Goal: Entertainment & Leisure: Consume media (video, audio)

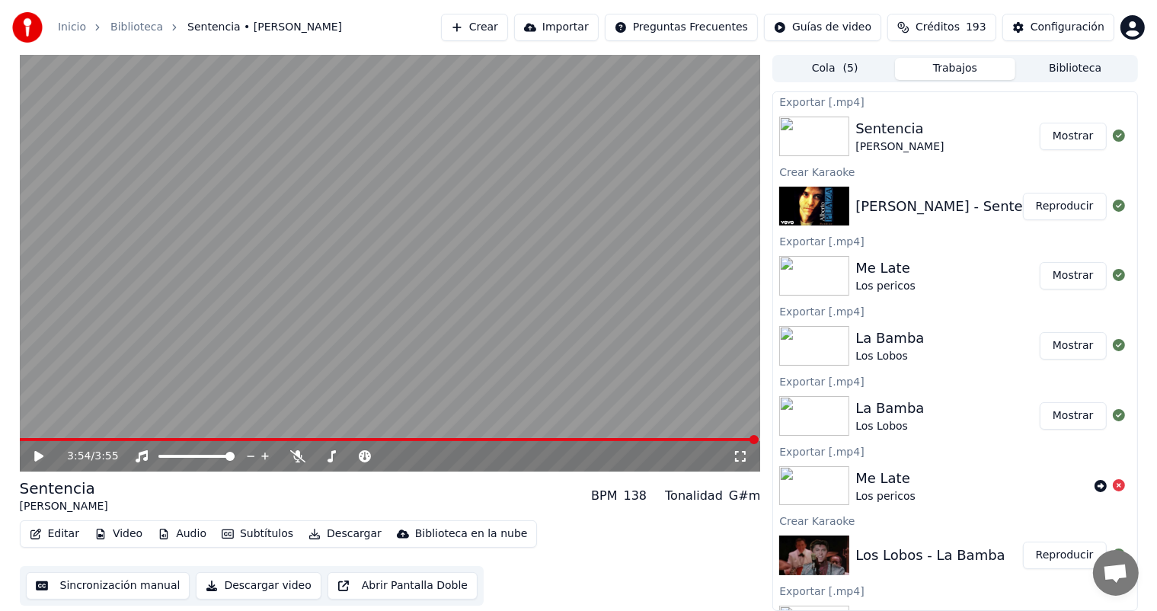
click at [1059, 79] on button "Biblioteca" at bounding box center [1075, 69] width 120 height 22
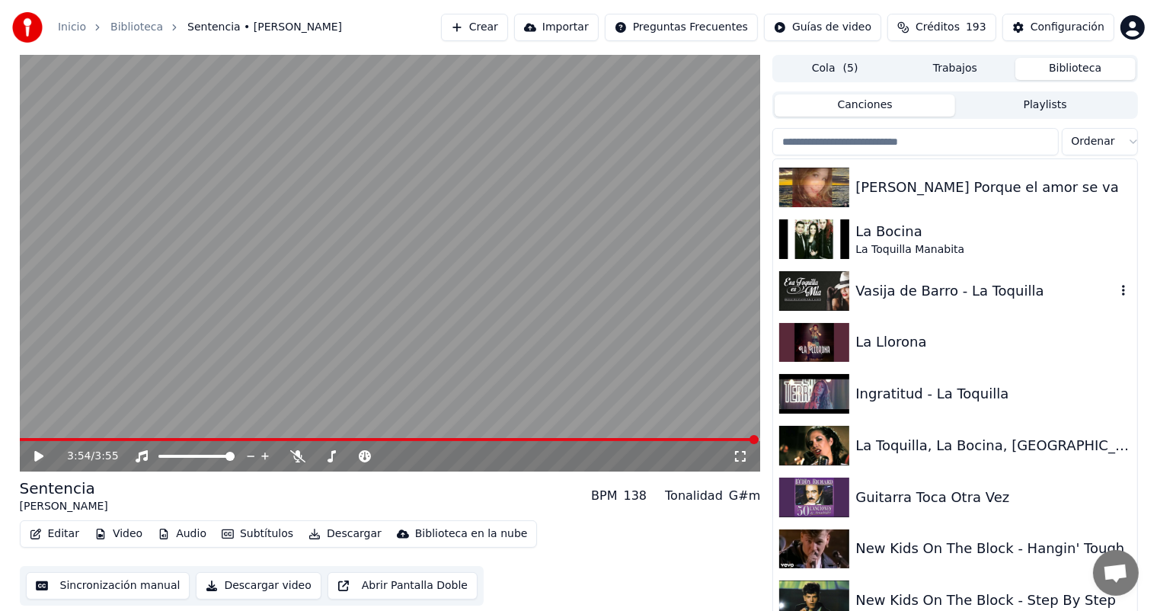
scroll to position [23468, 0]
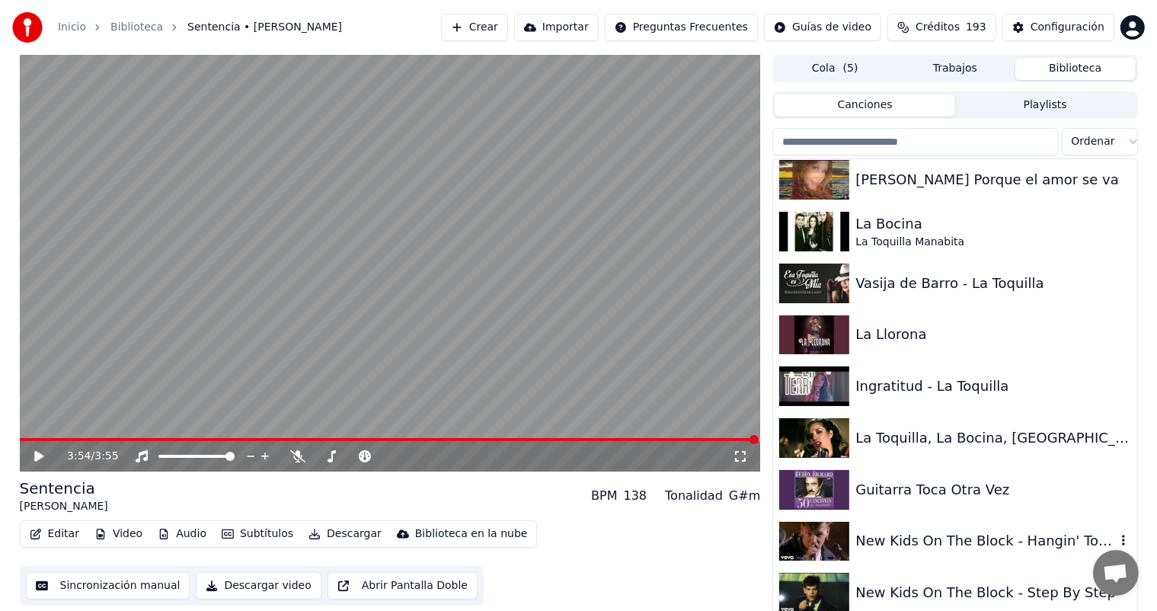
click at [890, 535] on div "New Kids On The Block - Hangin' Tough" at bounding box center [985, 540] width 260 height 21
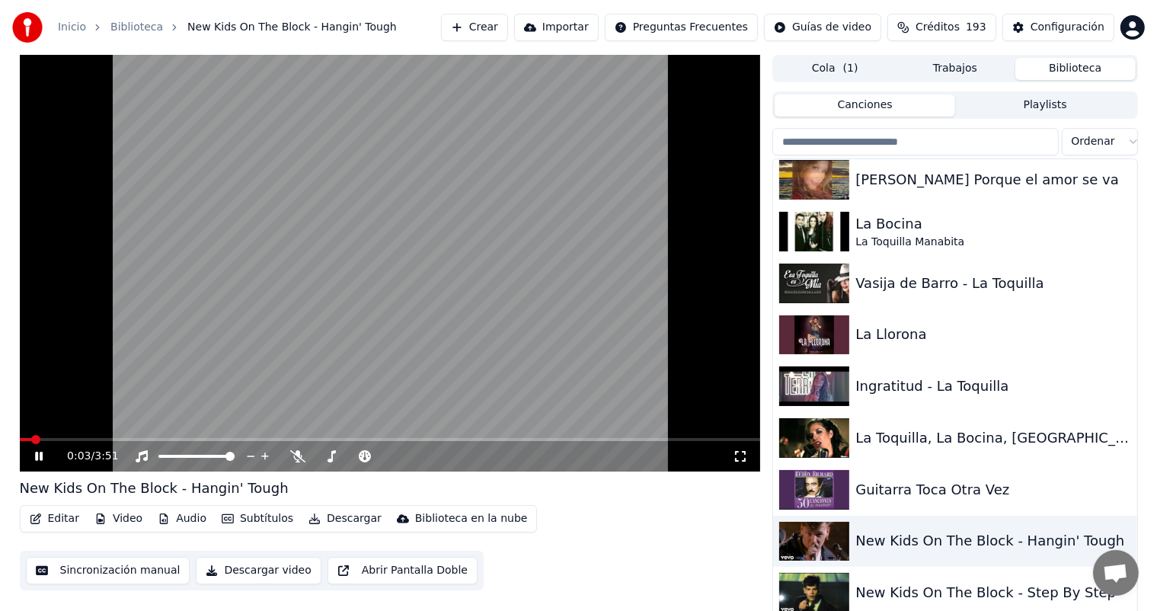
click at [56, 441] on span at bounding box center [390, 439] width 741 height 3
click at [296, 459] on icon at bounding box center [297, 456] width 15 height 12
click at [1012, 479] on div "Guitarra Toca Otra Vez" at bounding box center [985, 489] width 260 height 21
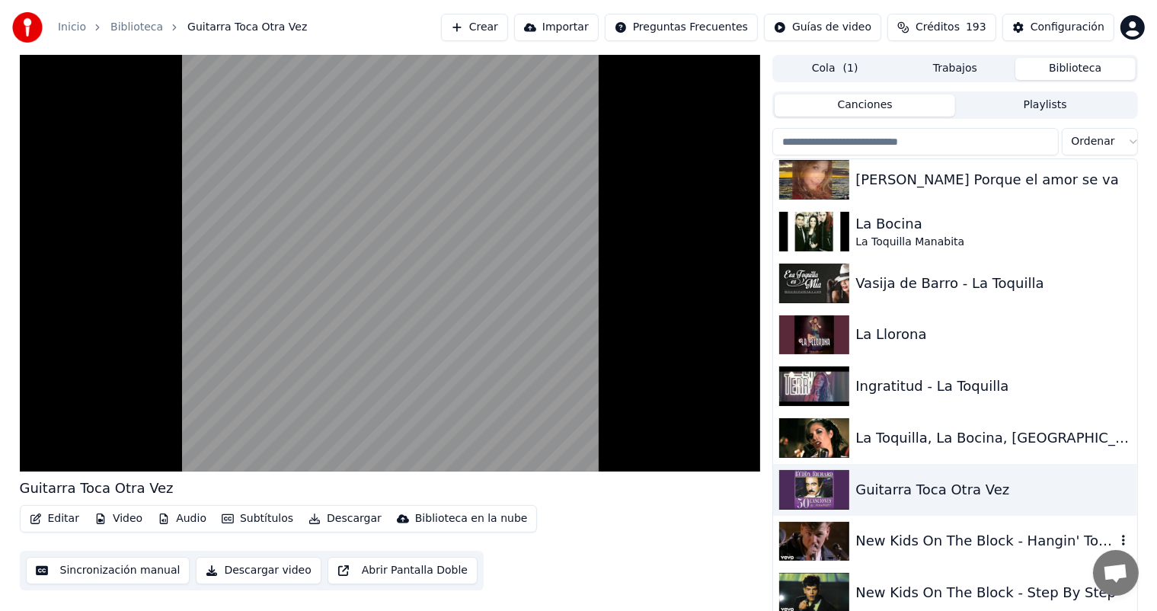
click at [964, 549] on div "New Kids On The Block - Hangin' Tough" at bounding box center [985, 540] width 260 height 21
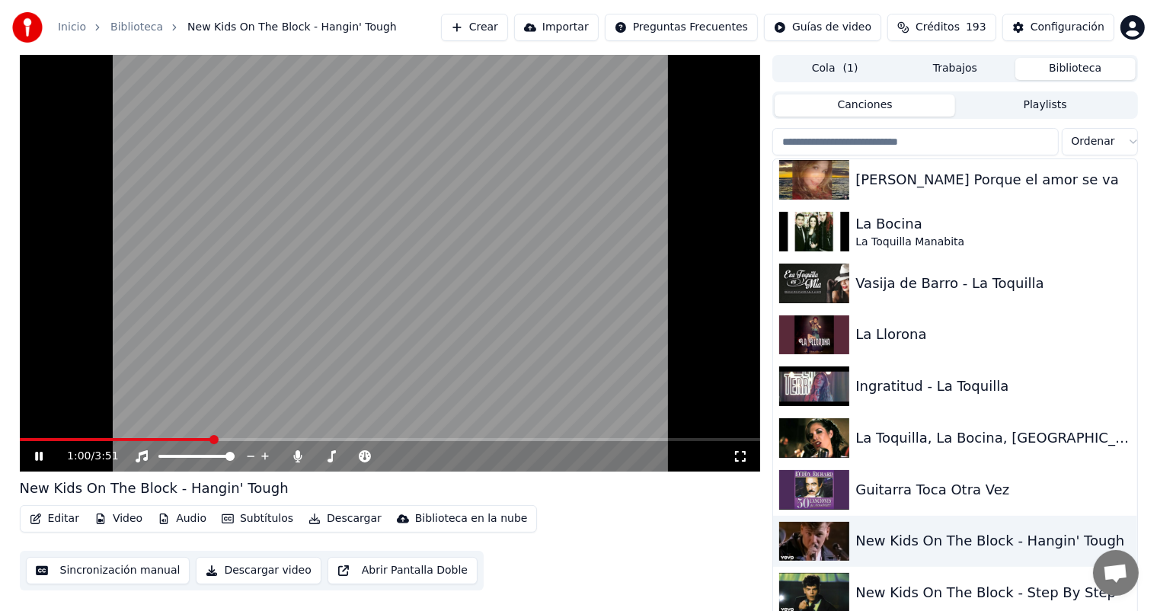
click at [211, 440] on span at bounding box center [390, 439] width 741 height 3
click at [344, 441] on span at bounding box center [182, 439] width 324 height 3
click at [298, 459] on icon at bounding box center [298, 456] width 8 height 12
click at [945, 585] on div "New Kids On The Block - Step By Step" at bounding box center [985, 592] width 260 height 21
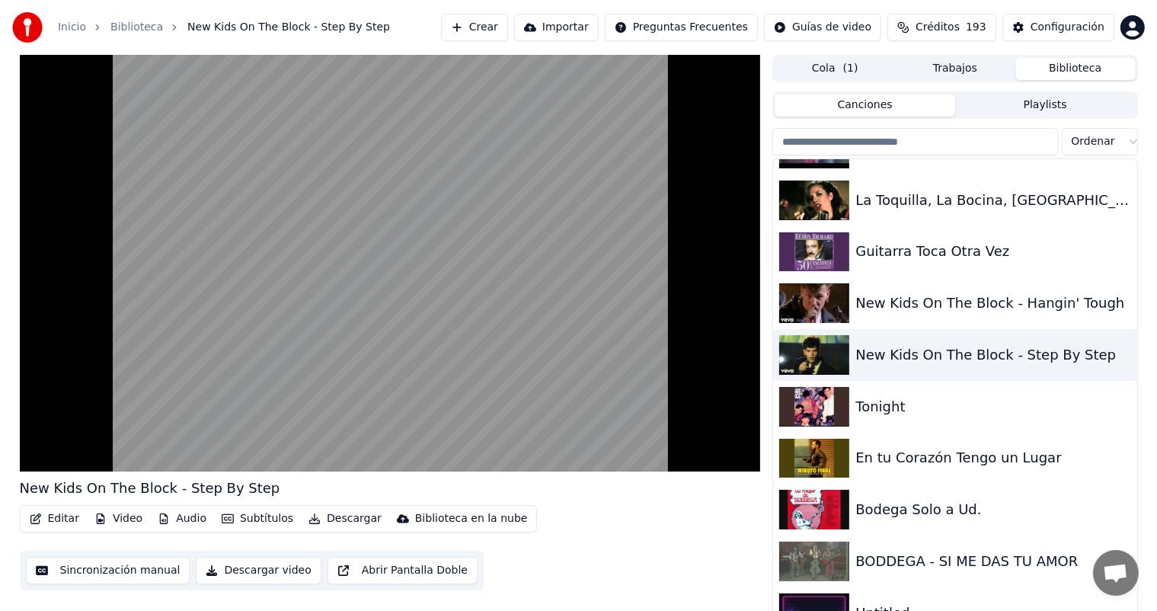
scroll to position [23710, 0]
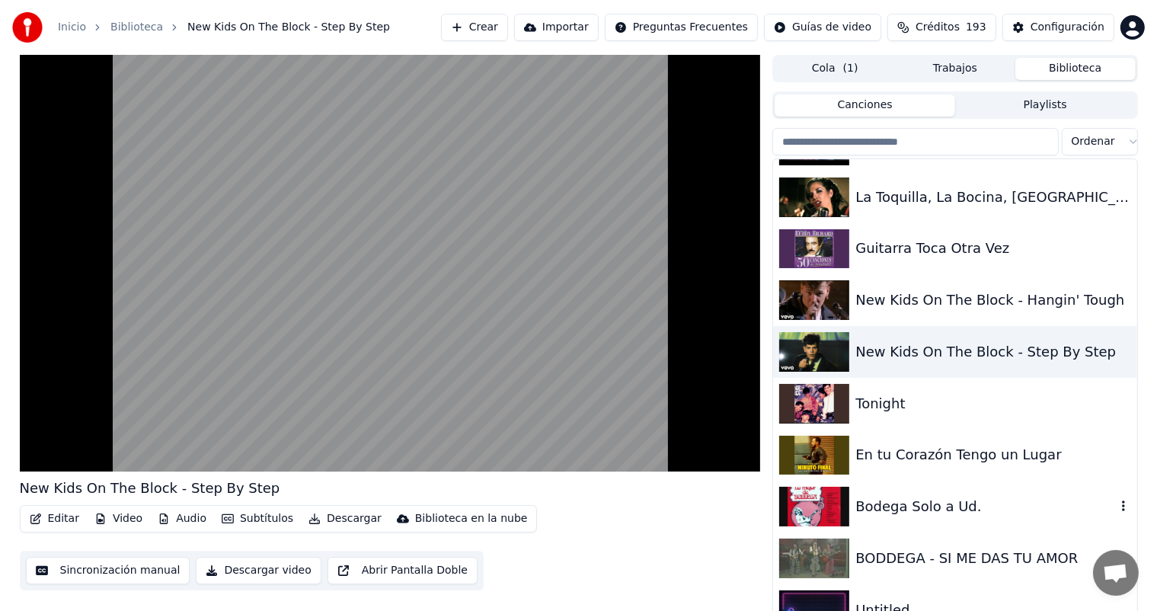
click at [886, 489] on div "Bodega Solo a Ud." at bounding box center [954, 507] width 363 height 52
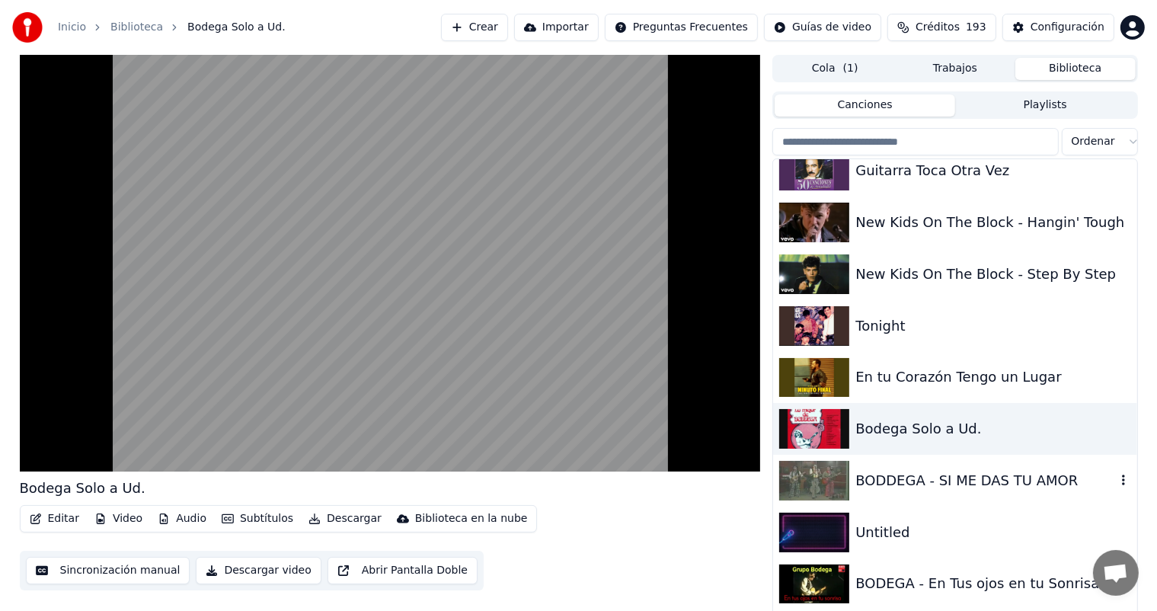
scroll to position [23794, 0]
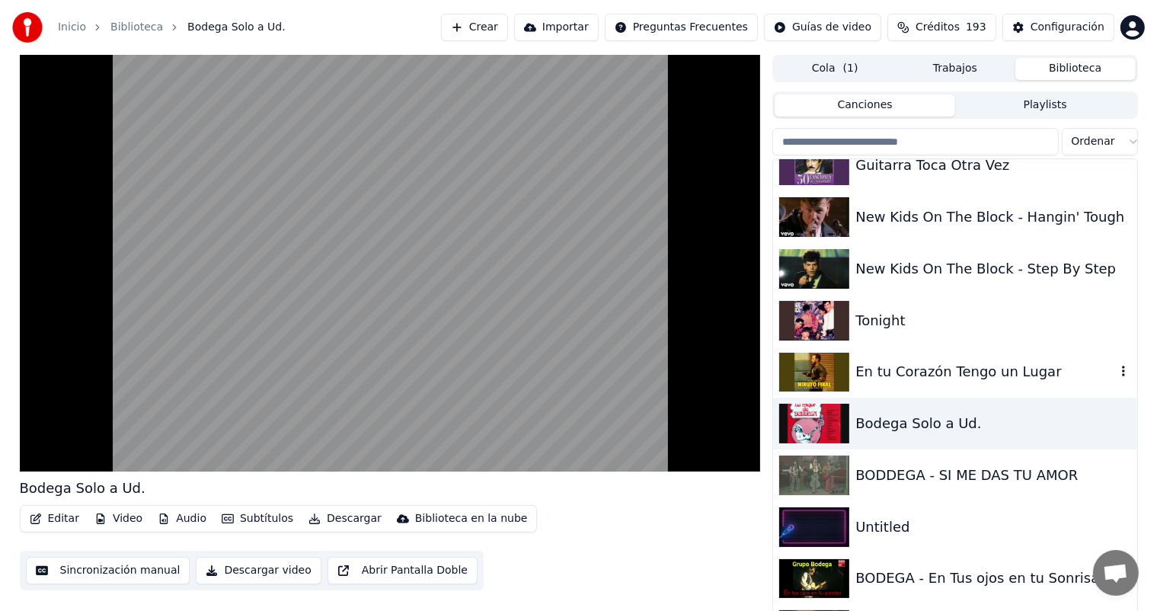
click at [877, 376] on div "En tu Corazón Tengo un Lugar" at bounding box center [985, 371] width 260 height 21
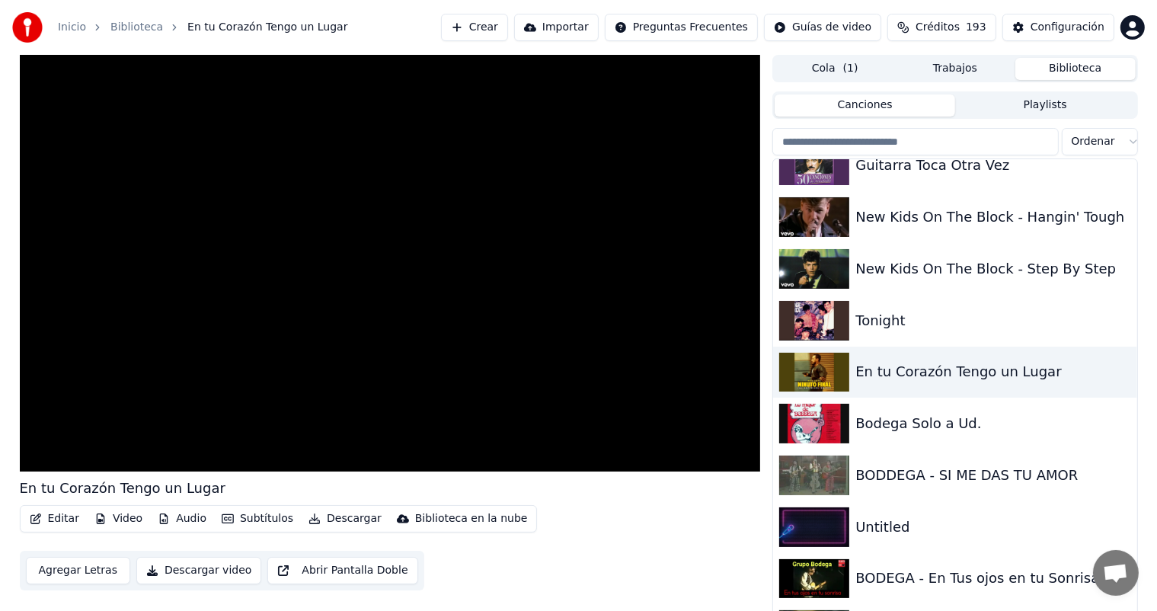
click at [893, 574] on div "BODEGA - En Tus ojos en tu Sonrisa" at bounding box center [985, 577] width 260 height 21
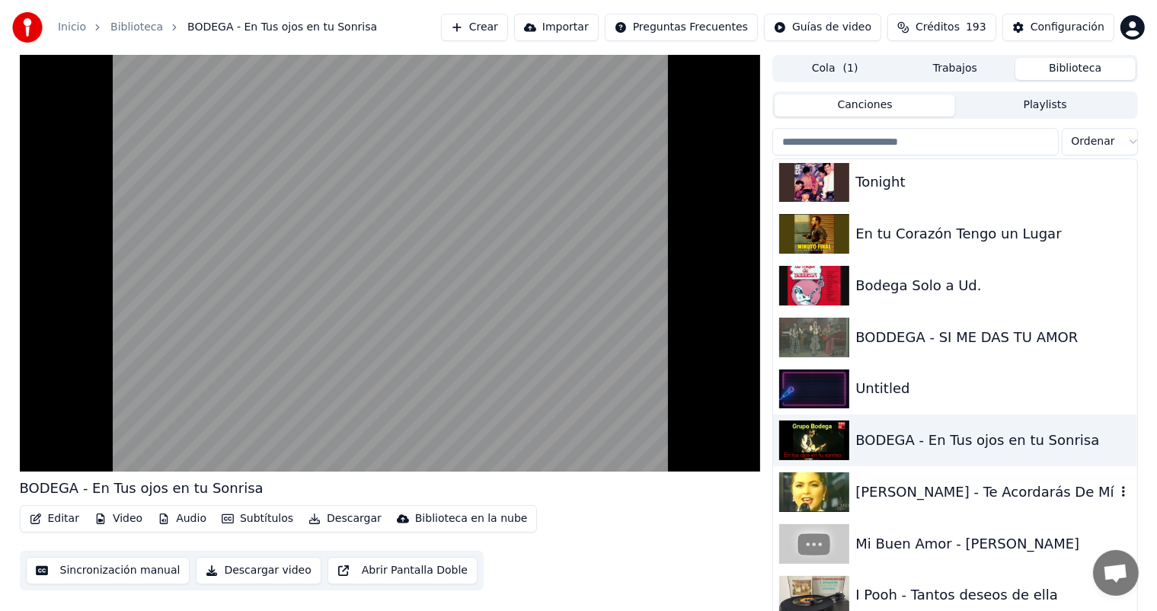
scroll to position [23934, 0]
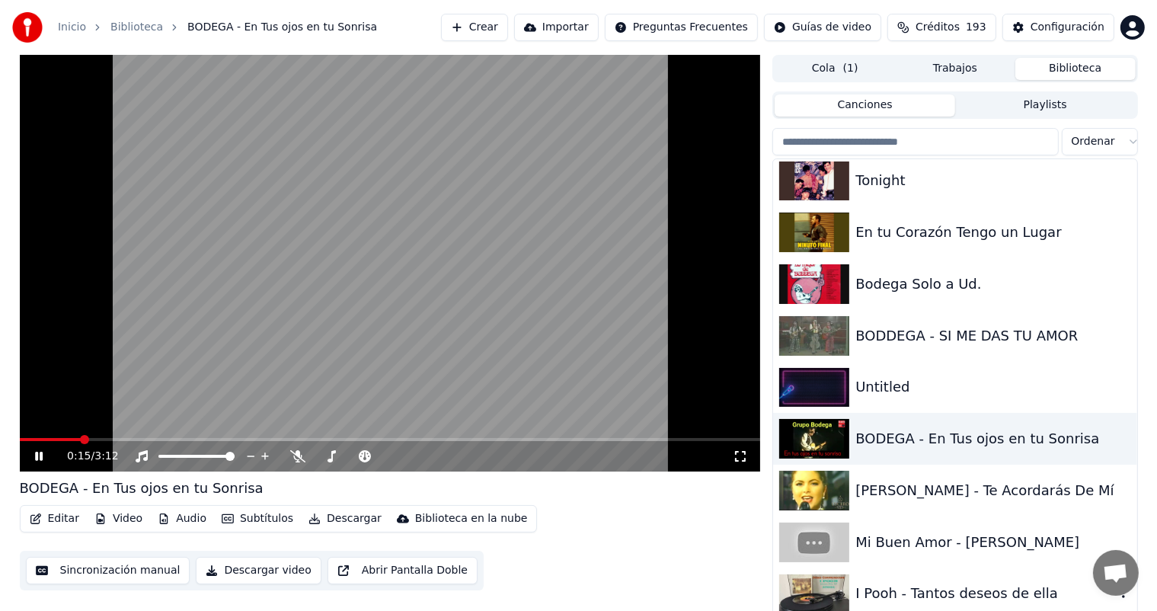
click at [903, 579] on div "I Pooh - Tantos deseos de ella" at bounding box center [954, 594] width 363 height 52
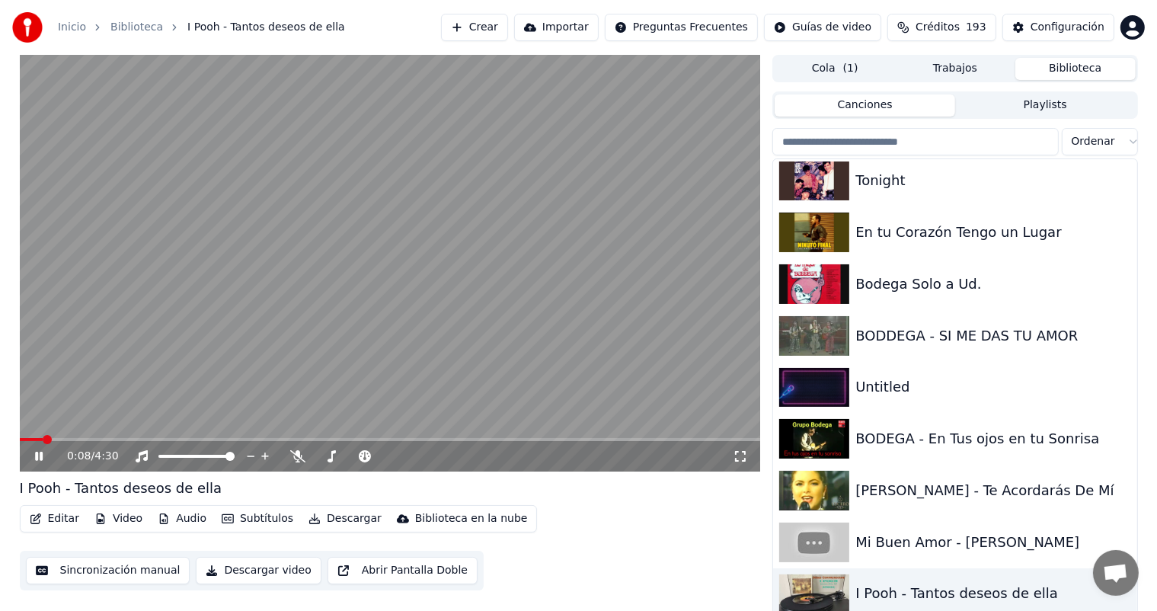
click at [122, 441] on div "0:08 / 4:30" at bounding box center [390, 456] width 741 height 30
click at [113, 439] on span at bounding box center [390, 439] width 741 height 3
click at [298, 456] on icon at bounding box center [297, 456] width 15 height 12
click at [298, 456] on icon at bounding box center [298, 456] width 8 height 12
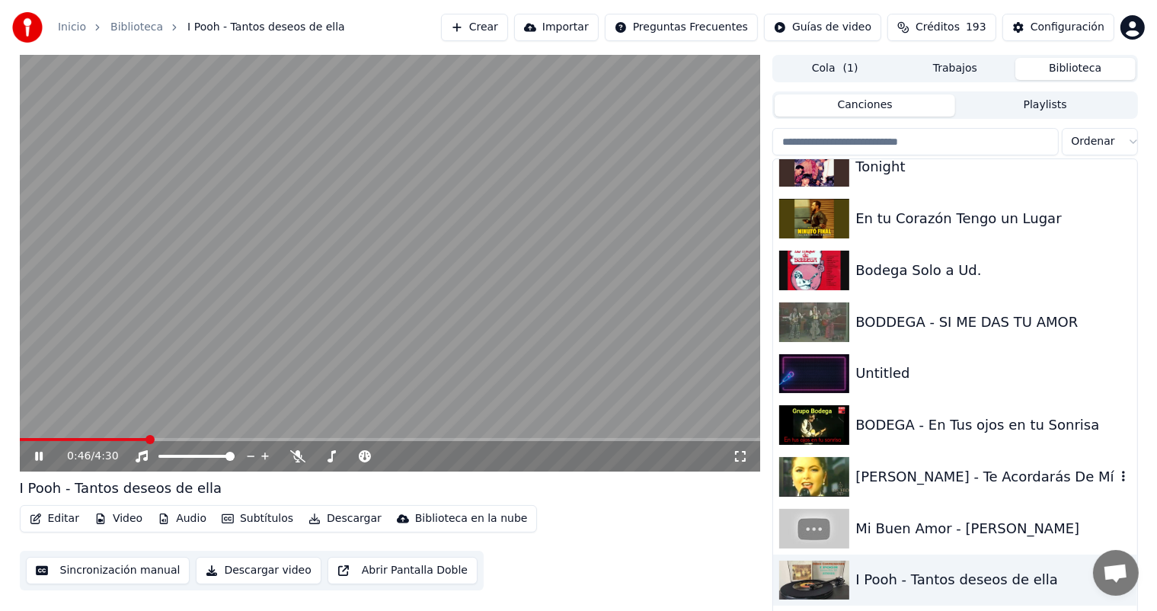
scroll to position [23948, 0]
click at [970, 480] on div "[PERSON_NAME] - Te Acordarás De Mí" at bounding box center [985, 475] width 260 height 21
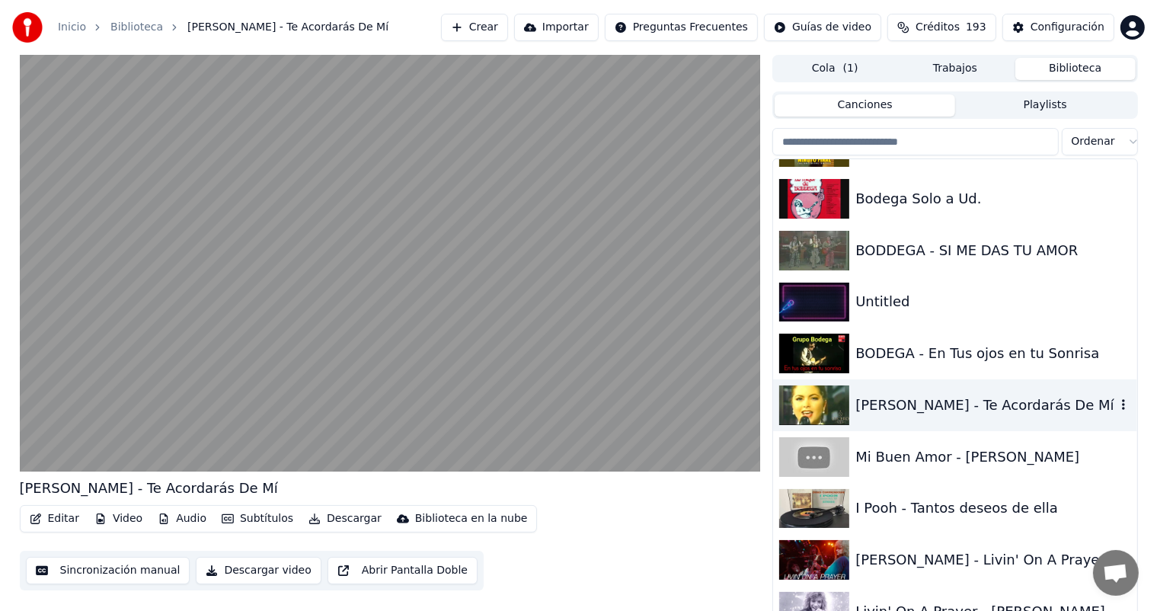
scroll to position [24020, 0]
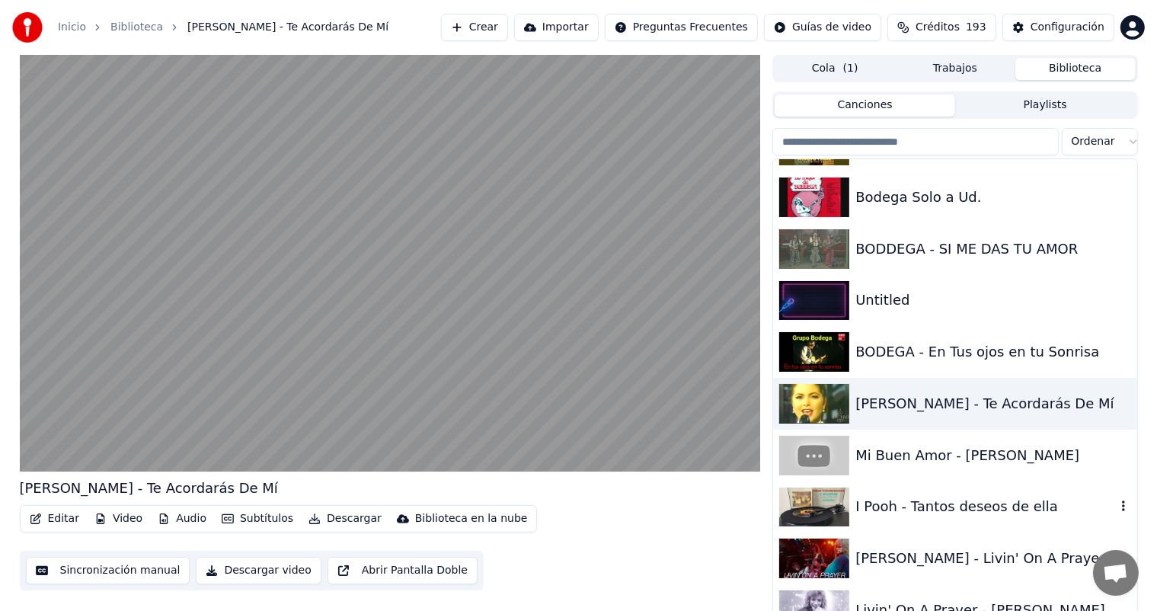
click at [960, 492] on div "I Pooh - Tantos deseos de ella" at bounding box center [954, 507] width 363 height 52
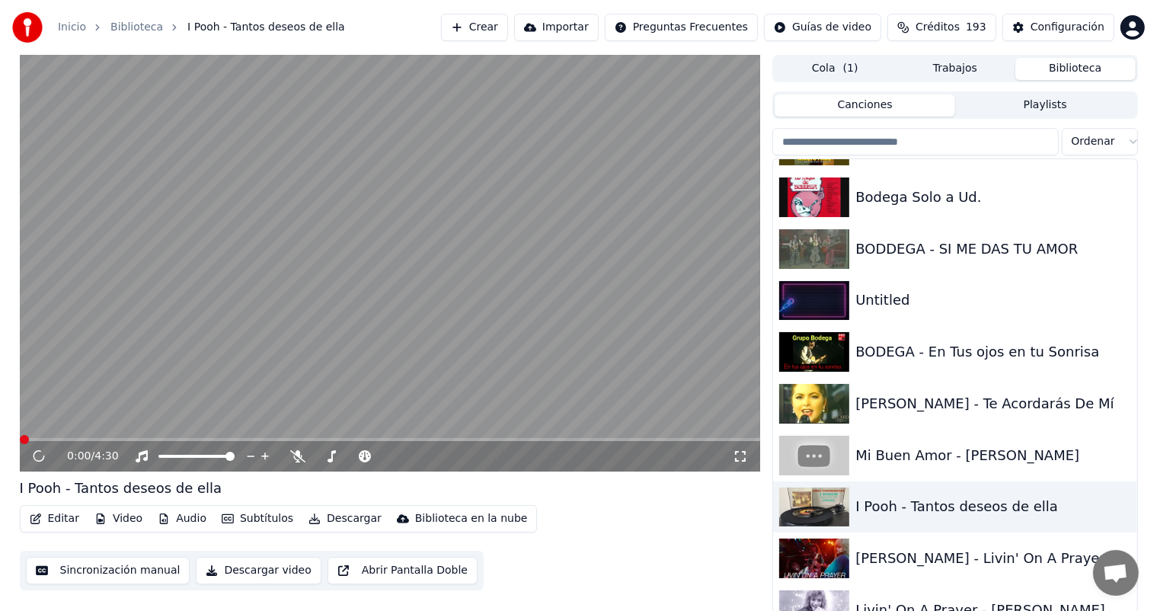
click at [948, 559] on div "[PERSON_NAME] - Livin' On A Prayer" at bounding box center [985, 558] width 260 height 21
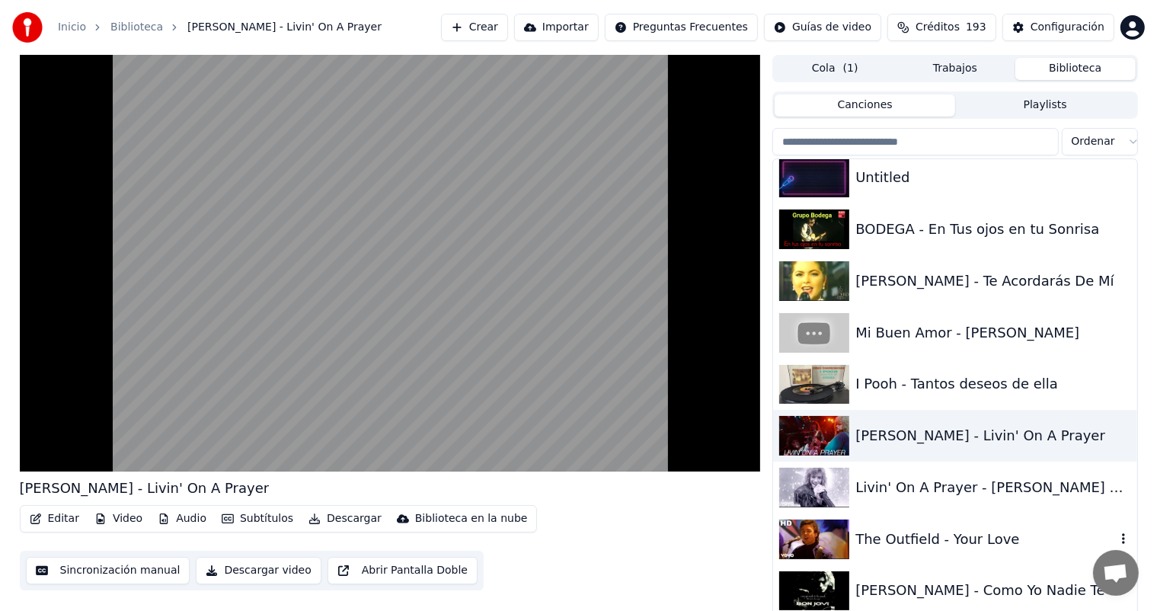
scroll to position [24178, 0]
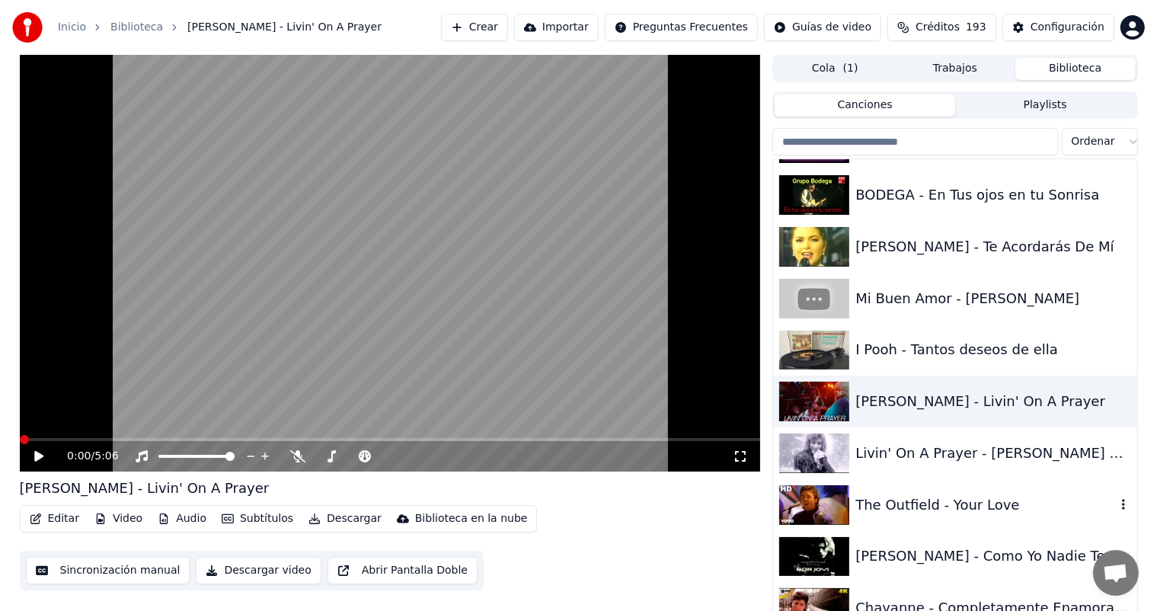
click at [937, 507] on div "The Outfield - Your Love" at bounding box center [985, 504] width 260 height 21
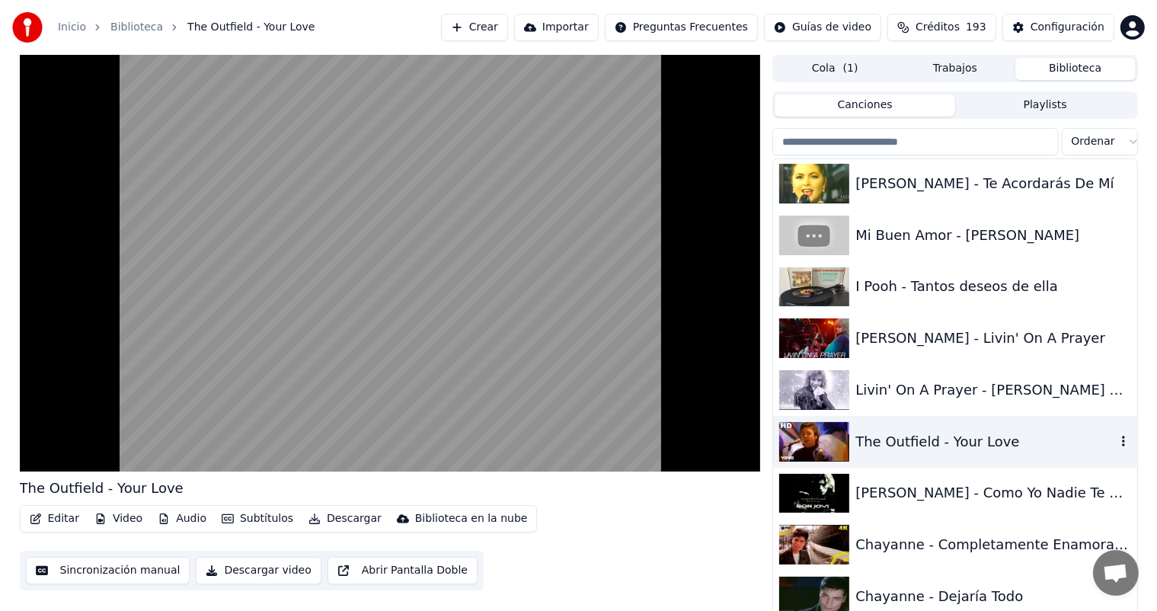
scroll to position [24247, 0]
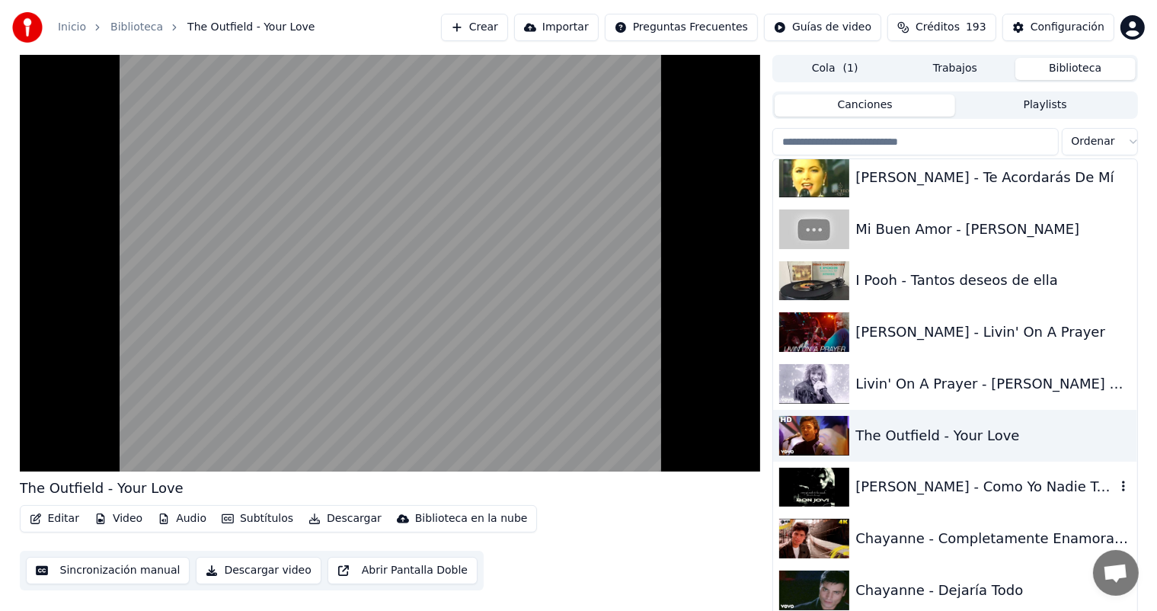
click at [938, 481] on div "[PERSON_NAME] - Como Yo Nadie Te Ha Amado" at bounding box center [985, 486] width 260 height 21
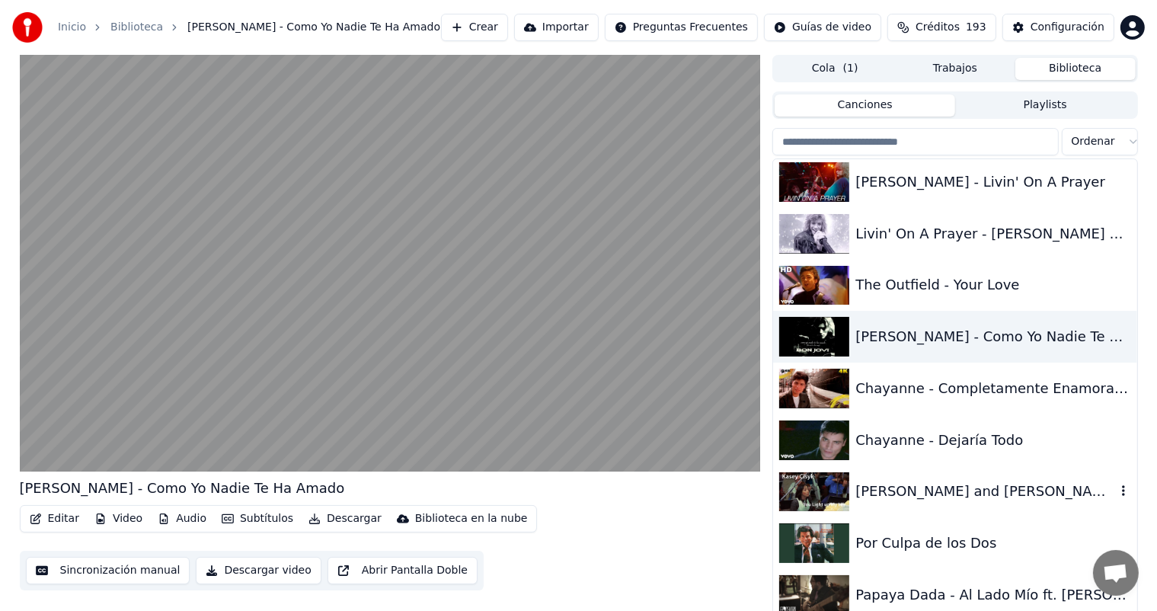
scroll to position [24433, 0]
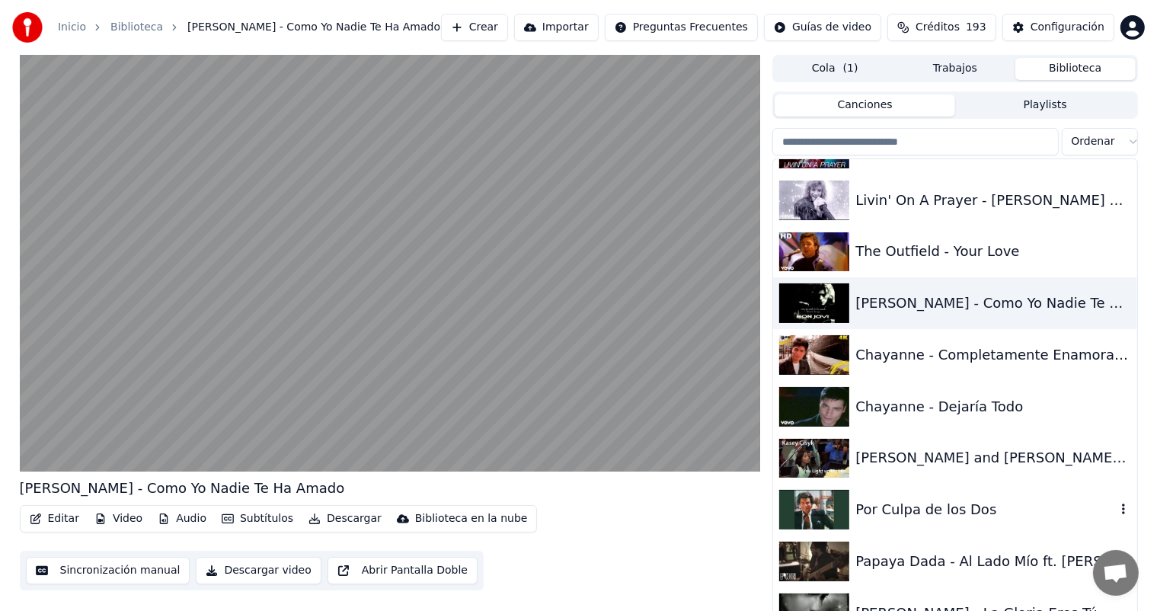
click at [920, 494] on div "Por Culpa de los Dos" at bounding box center [954, 510] width 363 height 52
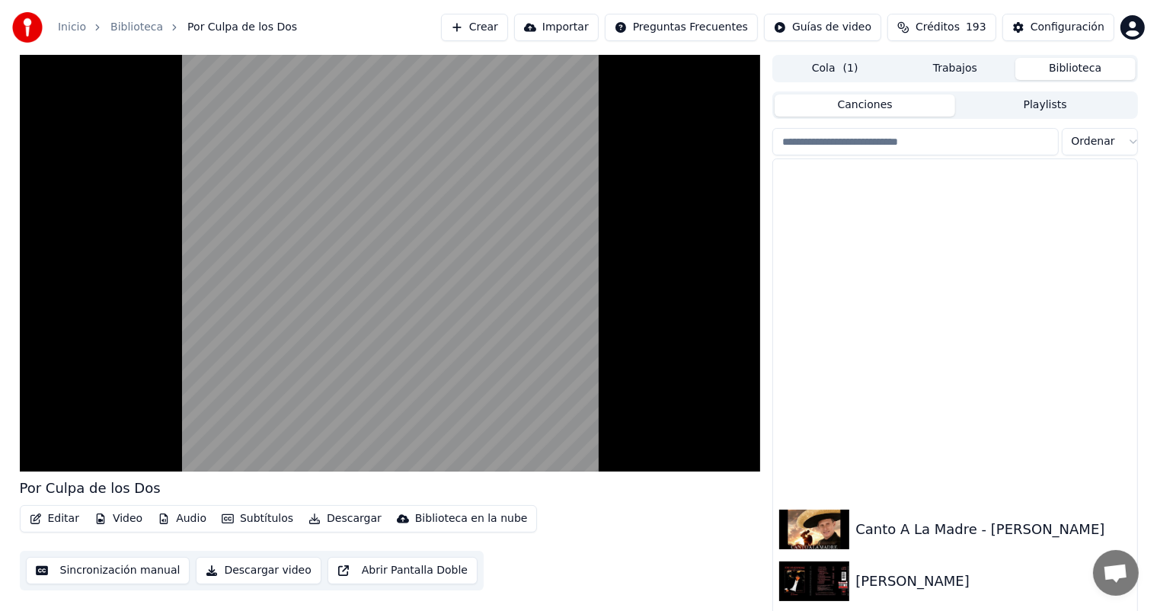
scroll to position [25155, 0]
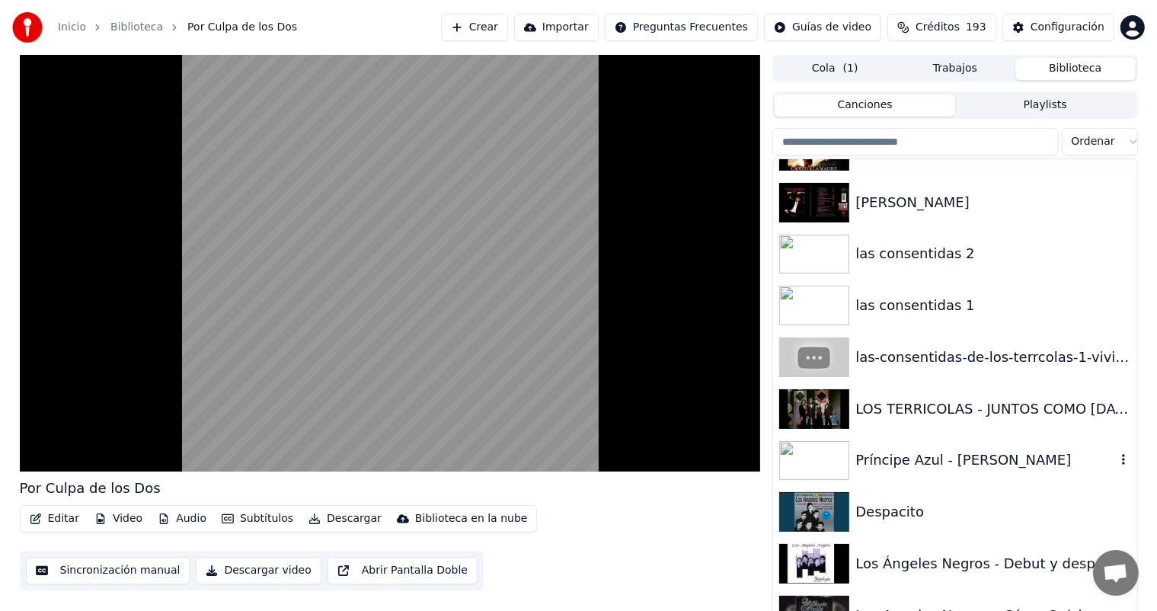
click at [925, 469] on div "Príncipe Azul - [PERSON_NAME]" at bounding box center [985, 459] width 260 height 21
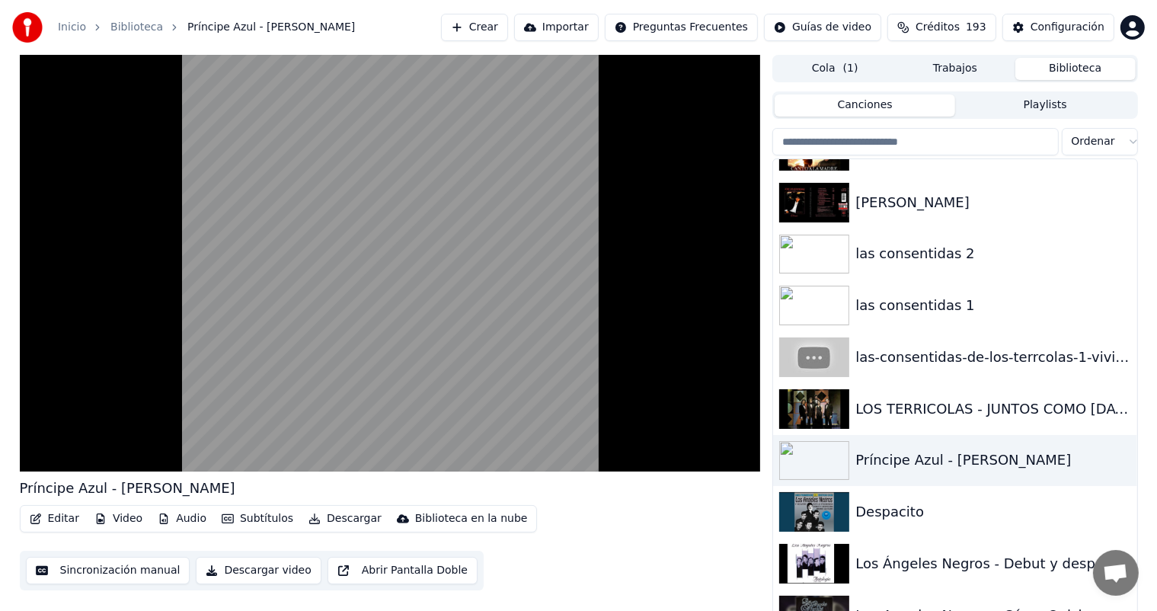
click at [899, 566] on div "Los Ángeles Negros - Debut y despedida" at bounding box center [985, 563] width 260 height 21
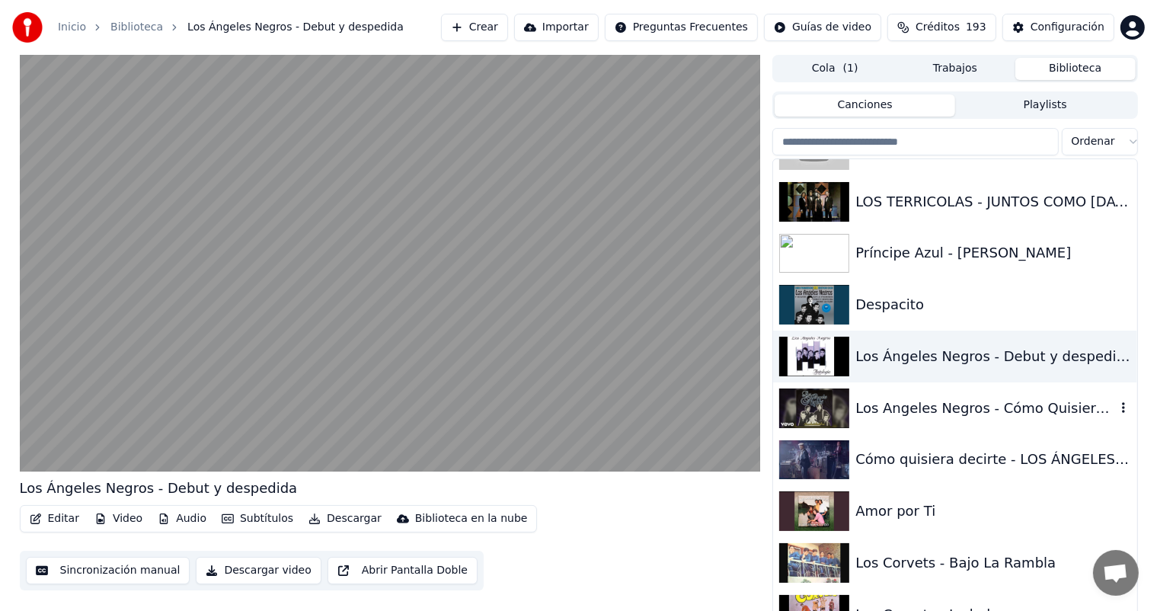
scroll to position [25364, 0]
click at [901, 551] on div "Los Corvets - Bajo La Rambla" at bounding box center [985, 561] width 260 height 21
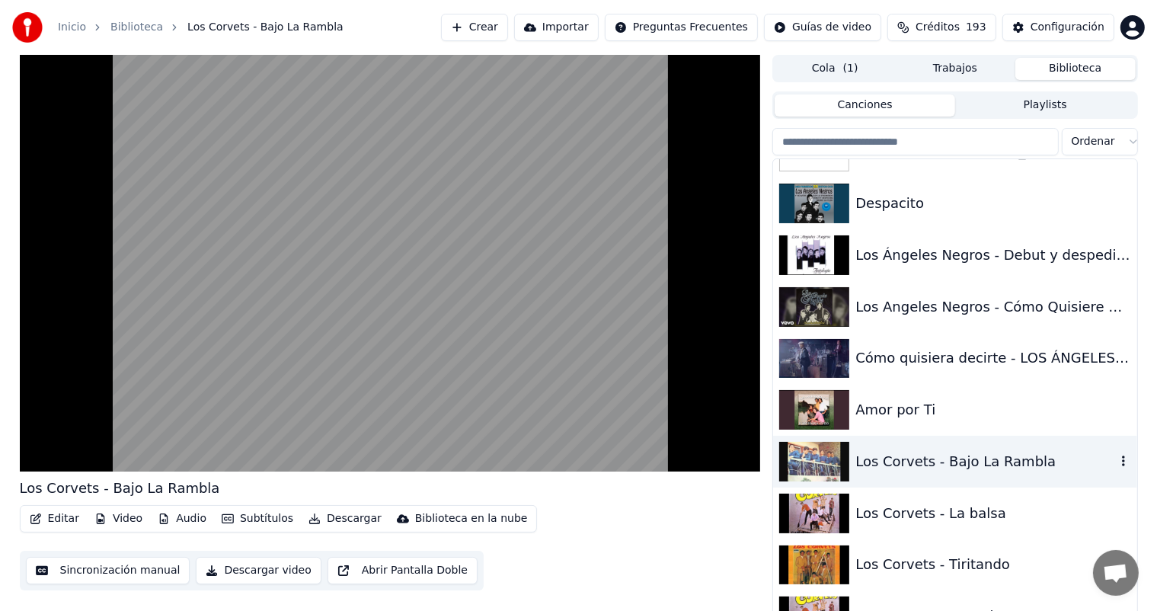
scroll to position [25478, 0]
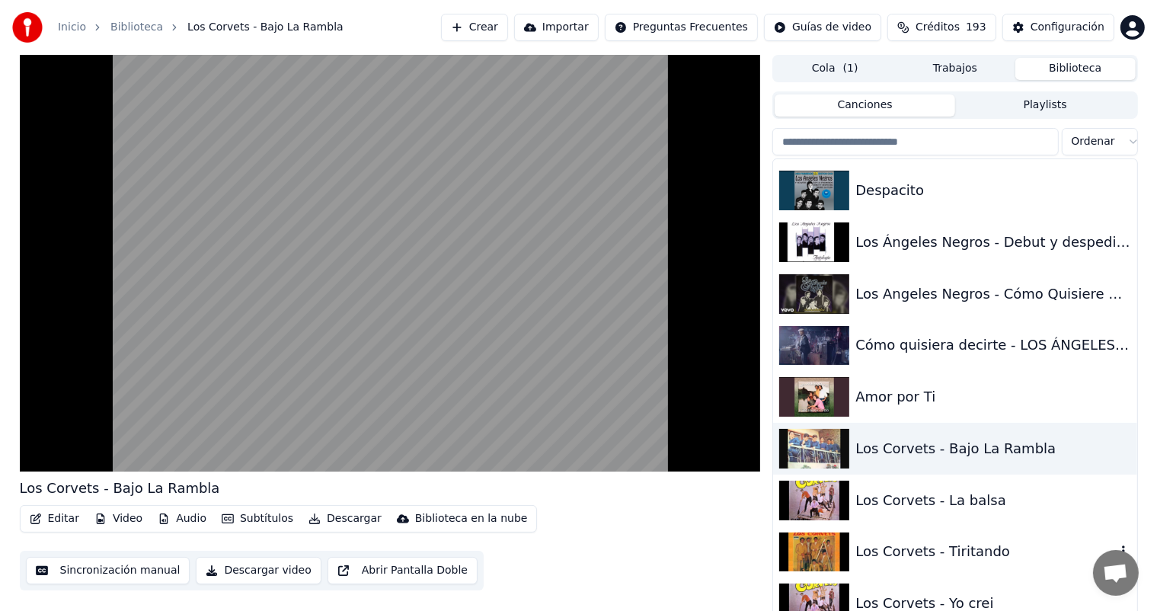
click at [901, 551] on div "Los Corvets - Tiritando" at bounding box center [985, 551] width 260 height 21
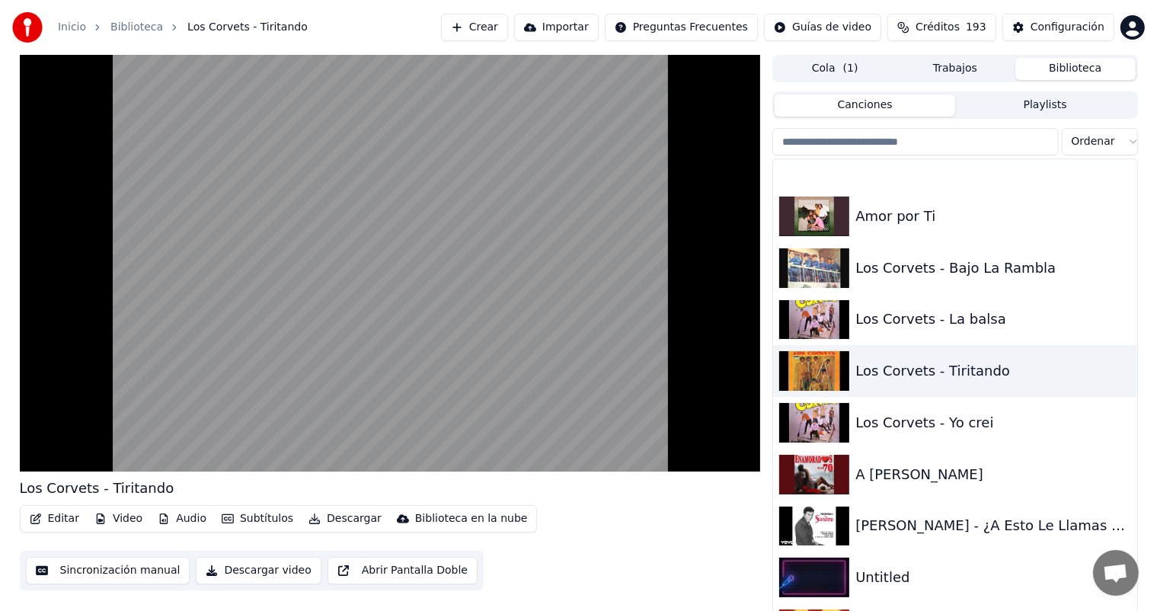
scroll to position [25727, 0]
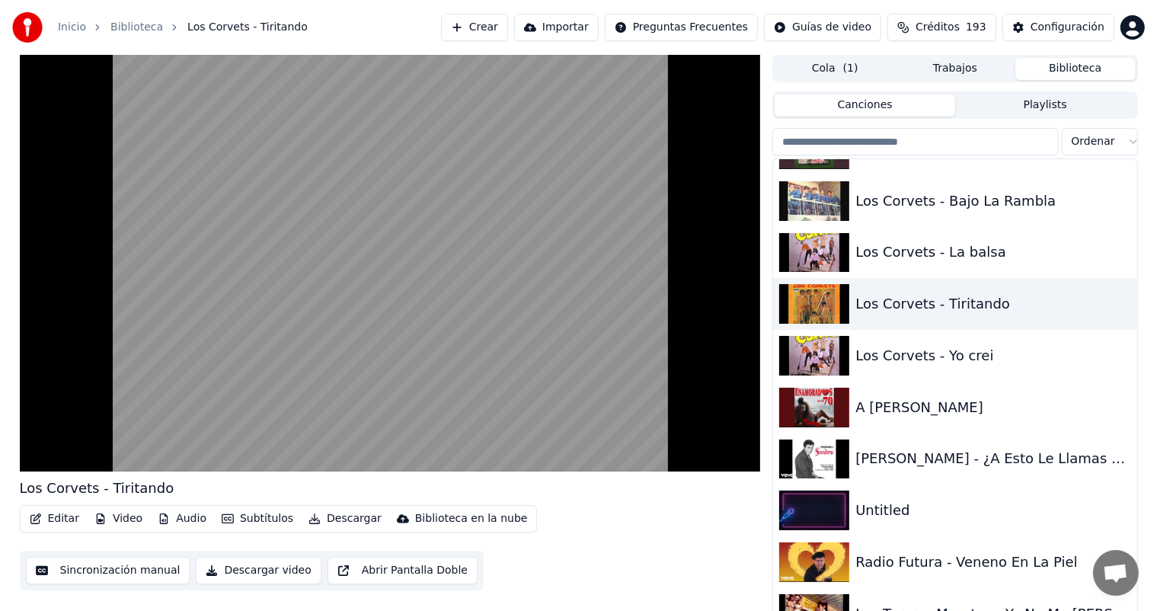
click at [901, 551] on div "Radio Futura - Veneno En La Piel" at bounding box center [985, 561] width 260 height 21
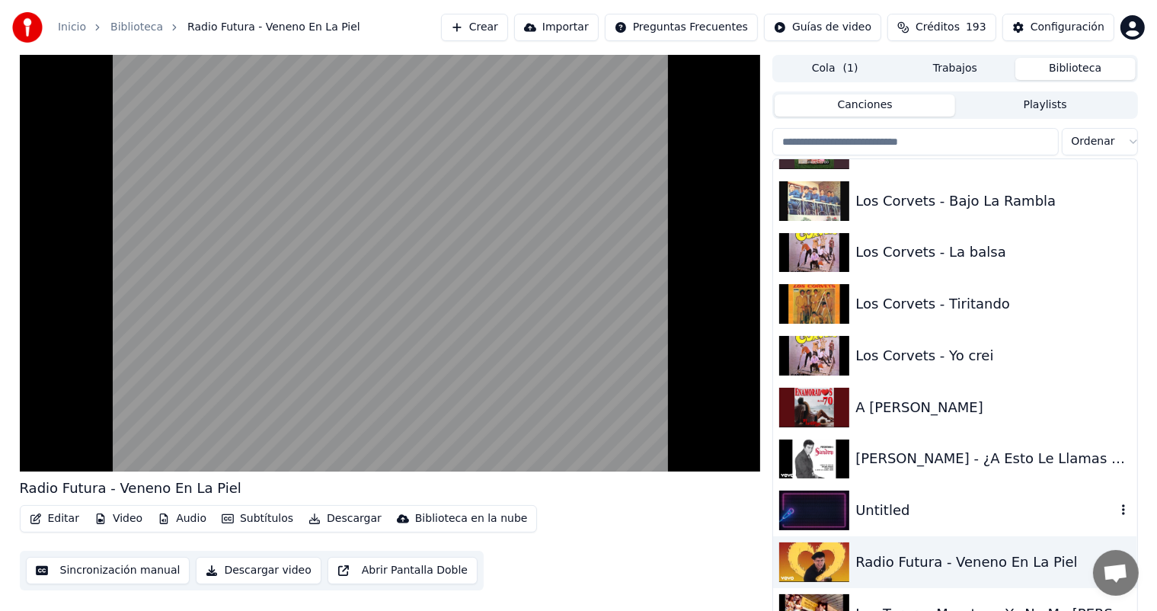
click at [885, 498] on div "Untitled" at bounding box center [954, 510] width 363 height 52
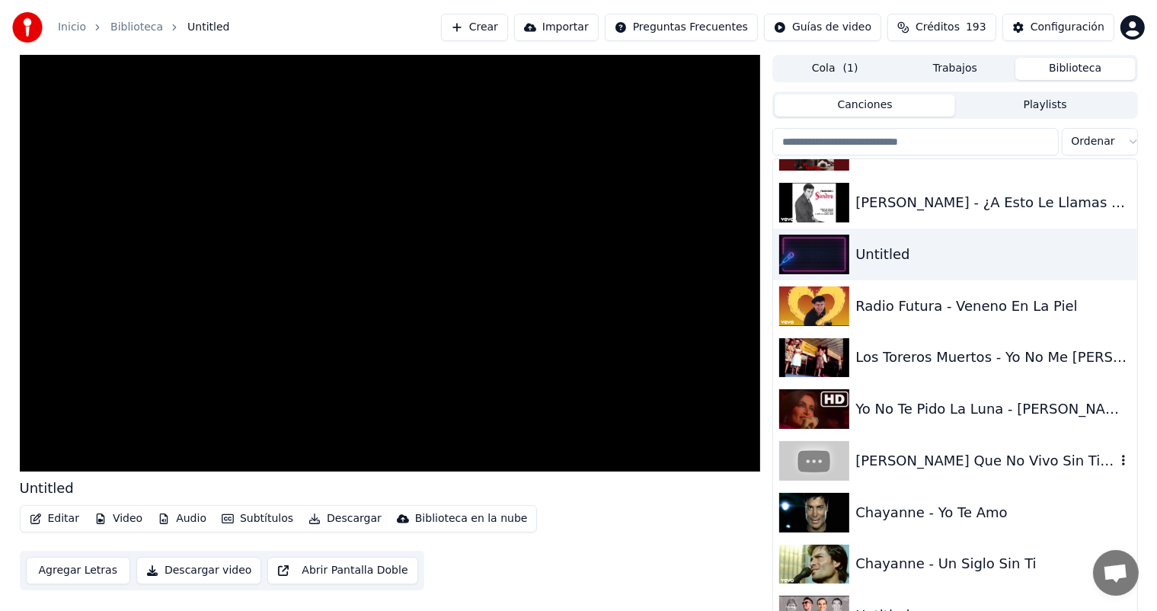
scroll to position [25984, 0]
click at [885, 498] on div "Chayanne - Yo Te Amo" at bounding box center [954, 512] width 363 height 52
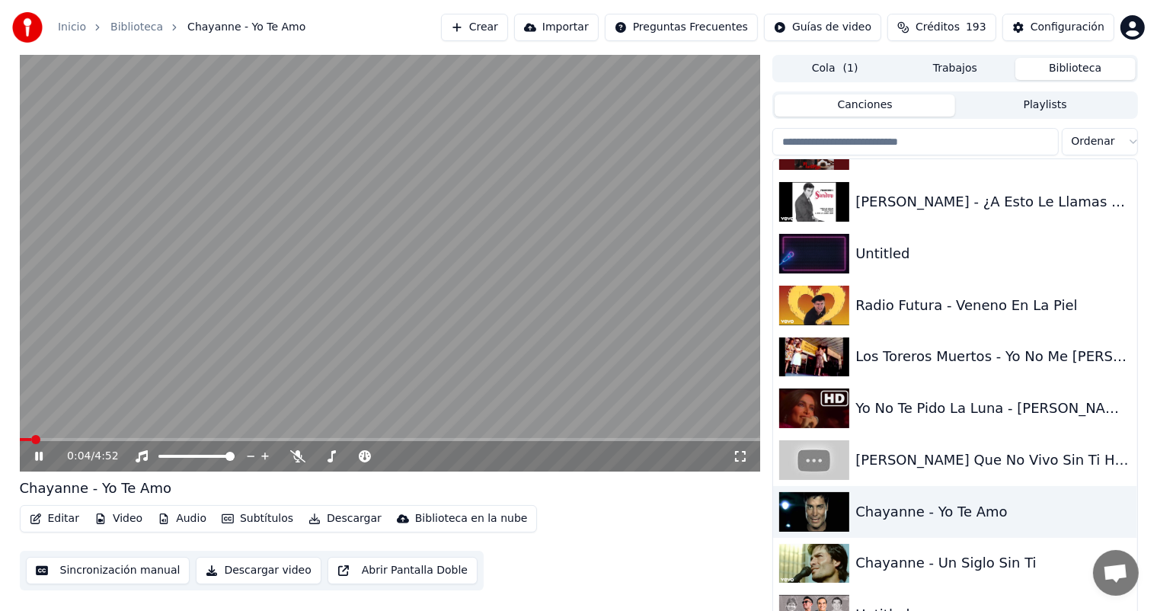
click at [858, 556] on div "Chayanne - Un Siglo Sin Ti" at bounding box center [985, 562] width 260 height 21
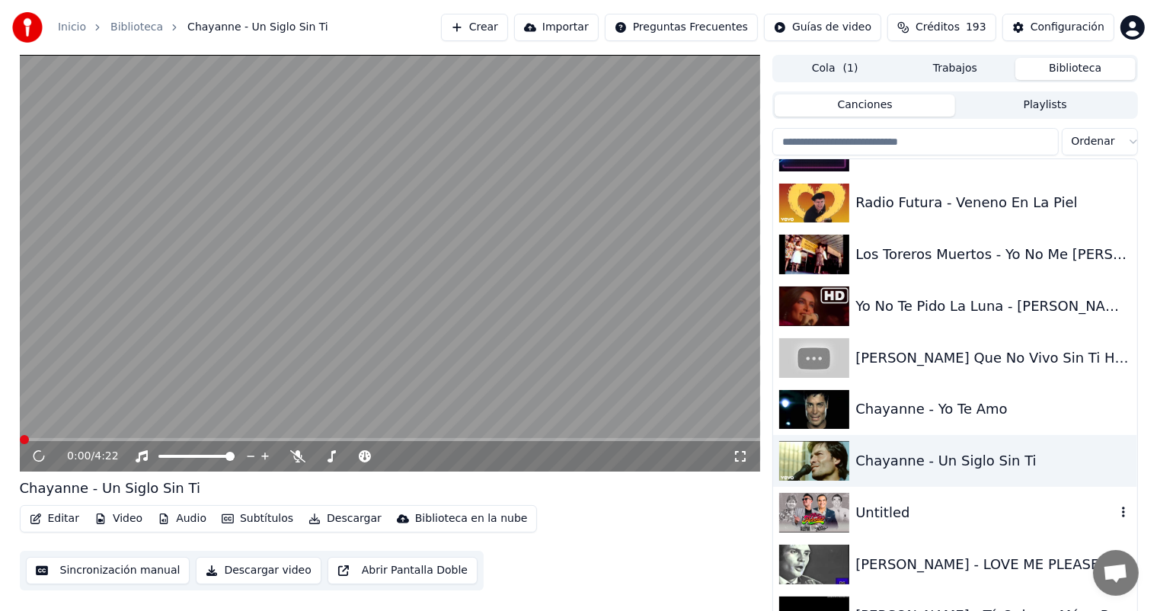
scroll to position [26098, 0]
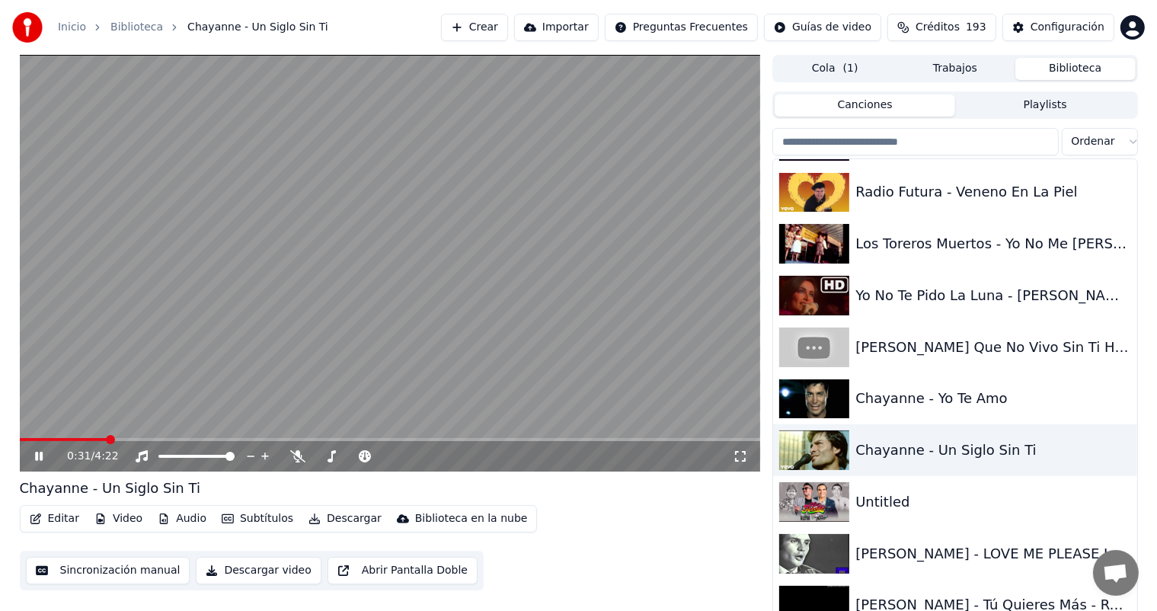
click at [106, 439] on span at bounding box center [390, 439] width 741 height 3
click at [296, 456] on icon at bounding box center [297, 456] width 15 height 12
click at [937, 543] on div "[PERSON_NAME] - LOVE ME PLEASE LOVE" at bounding box center [985, 553] width 260 height 21
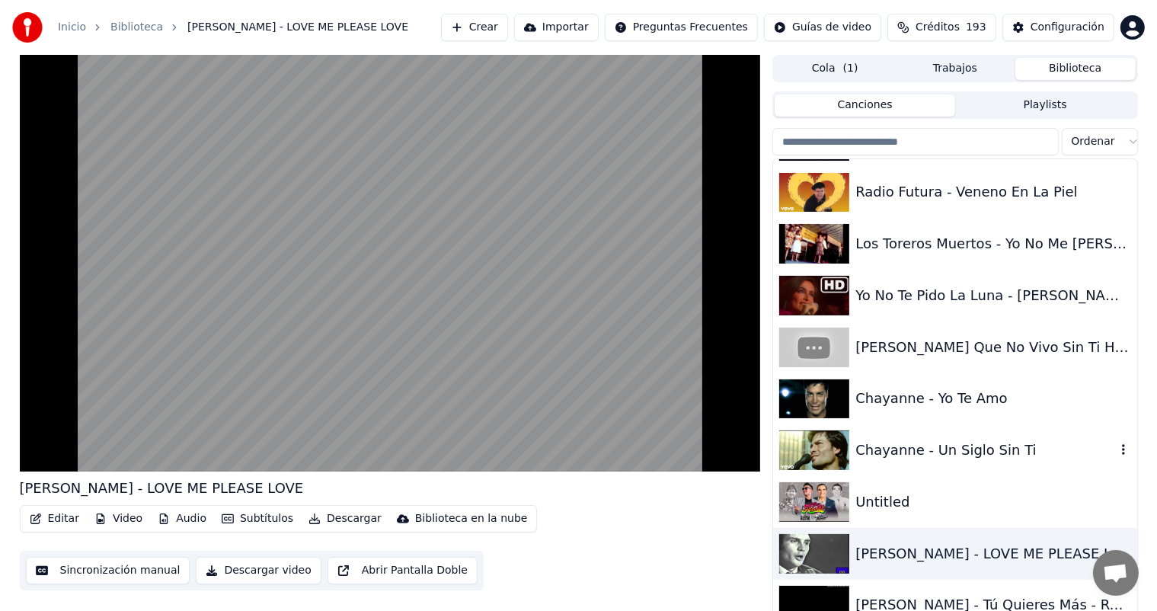
click at [926, 462] on div "Chayanne - Un Siglo Sin Ti" at bounding box center [954, 450] width 363 height 52
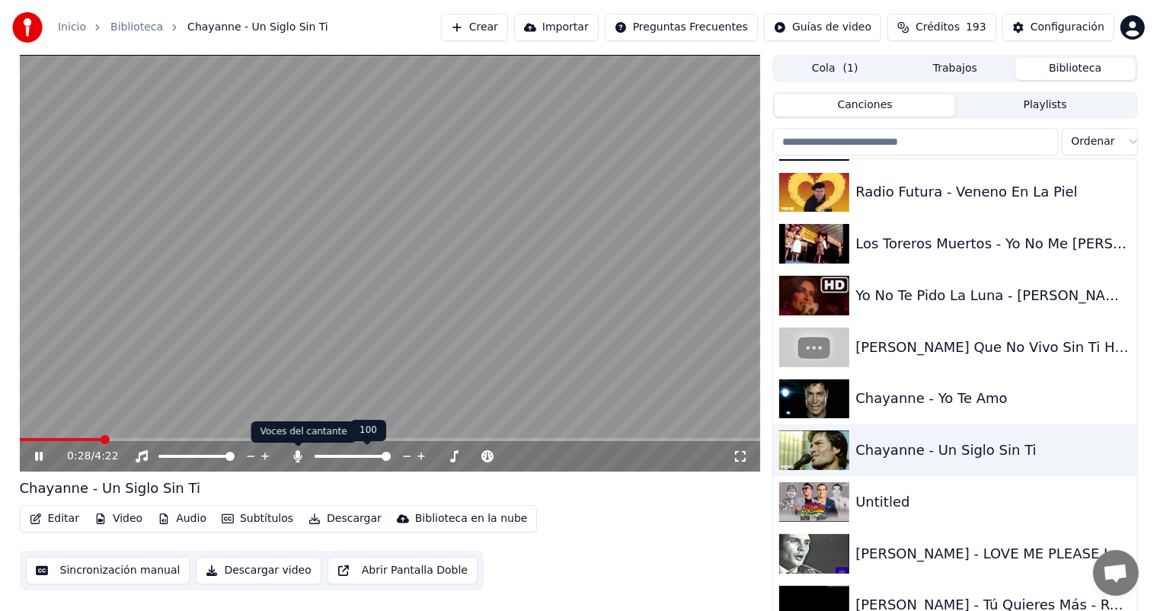
click at [299, 456] on icon at bounding box center [298, 456] width 8 height 12
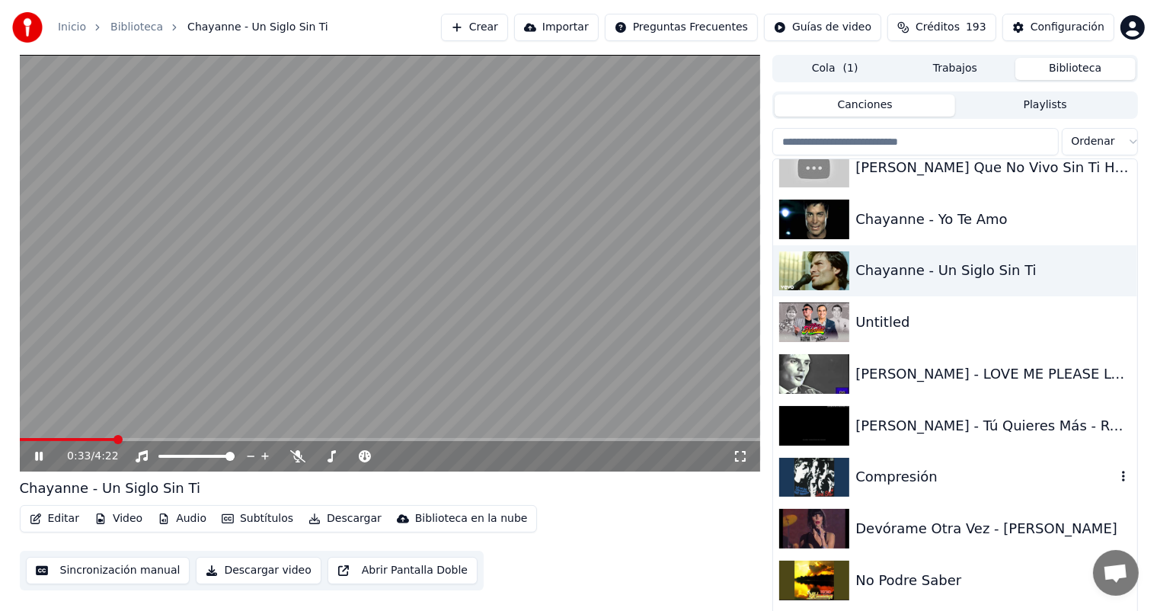
scroll to position [26392, 0]
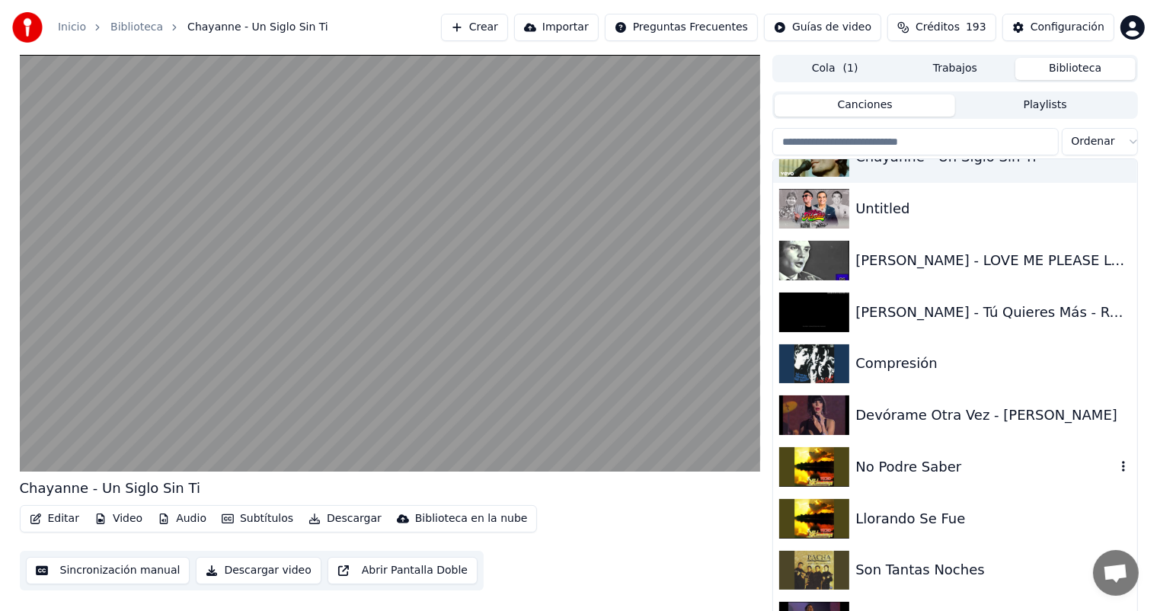
click at [921, 466] on div "No Podre Saber" at bounding box center [985, 466] width 260 height 21
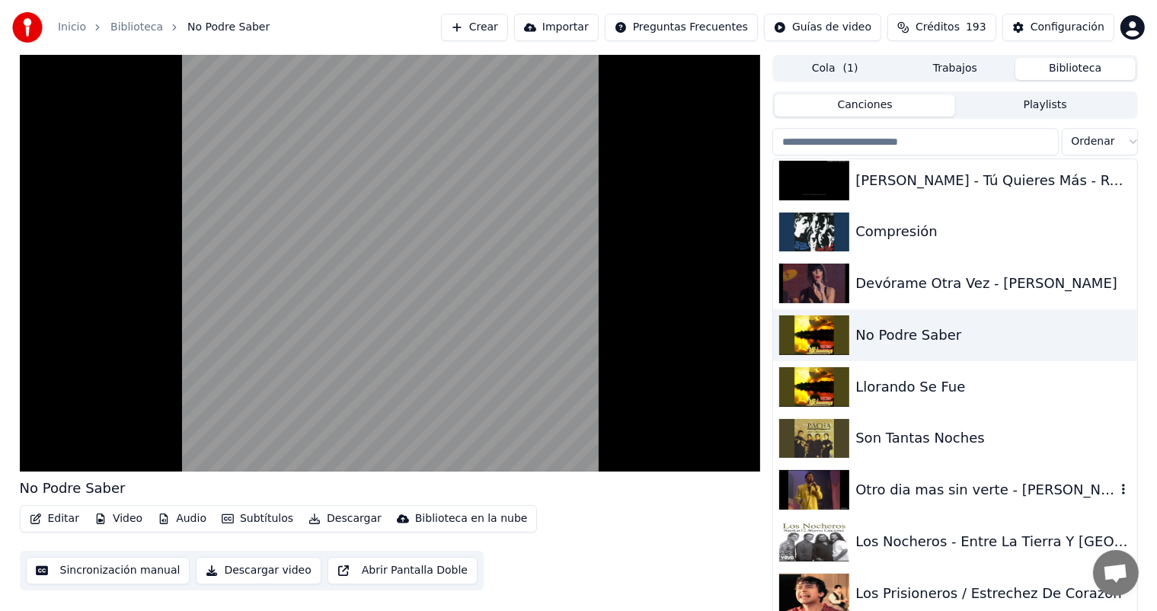
scroll to position [26554, 0]
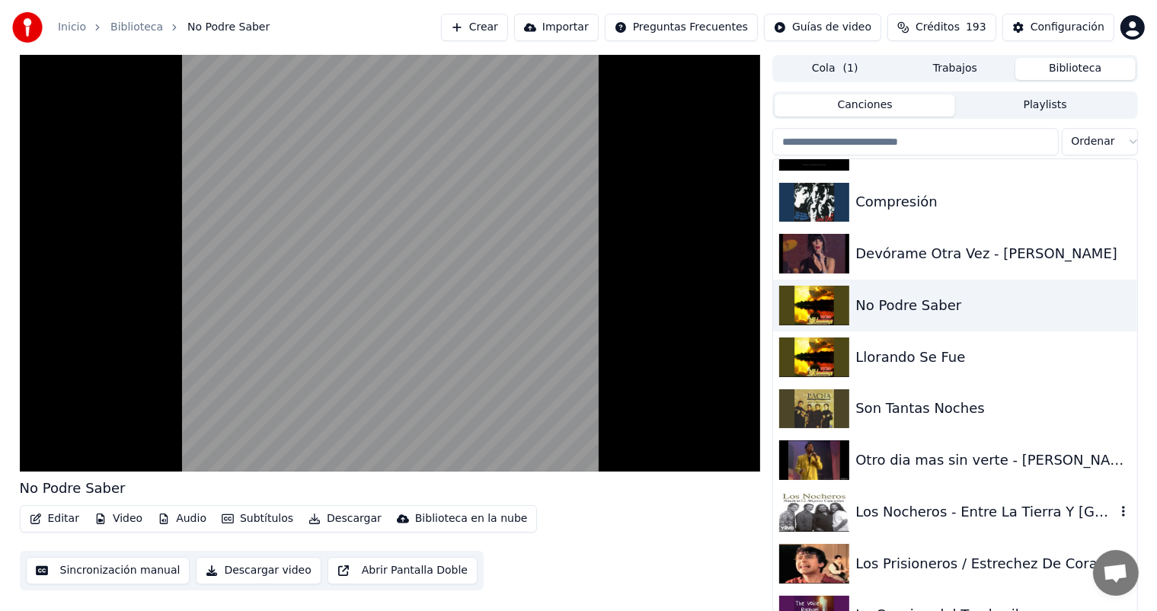
click at [903, 512] on div "Los Nocheros - Entre La Tierra Y [GEOGRAPHIC_DATA]" at bounding box center [985, 511] width 260 height 21
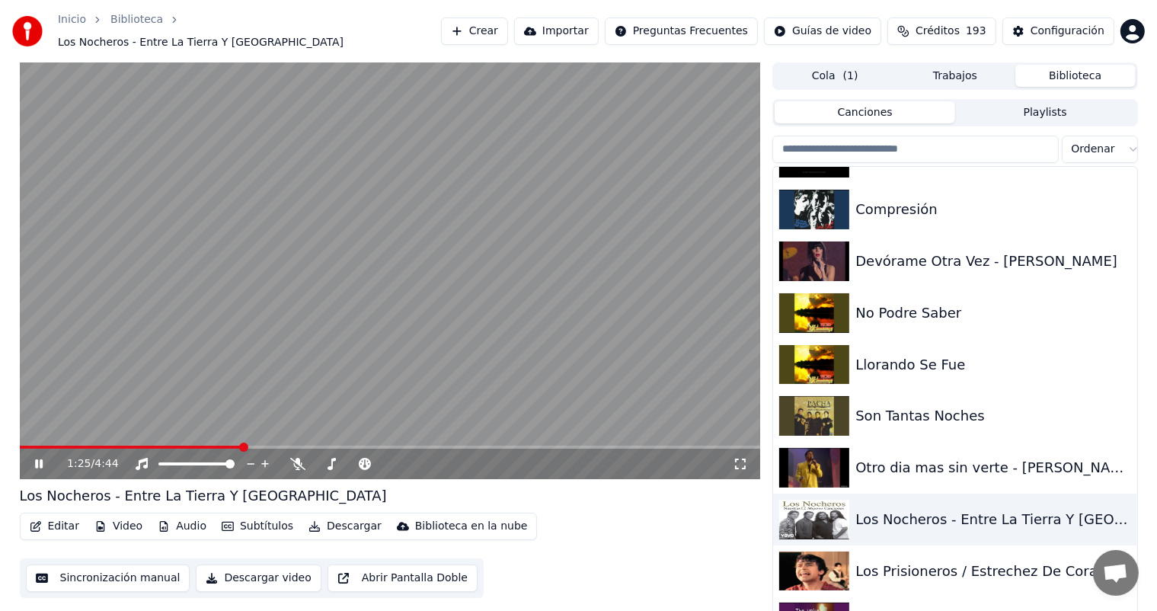
click at [43, 458] on icon at bounding box center [50, 464] width 36 height 12
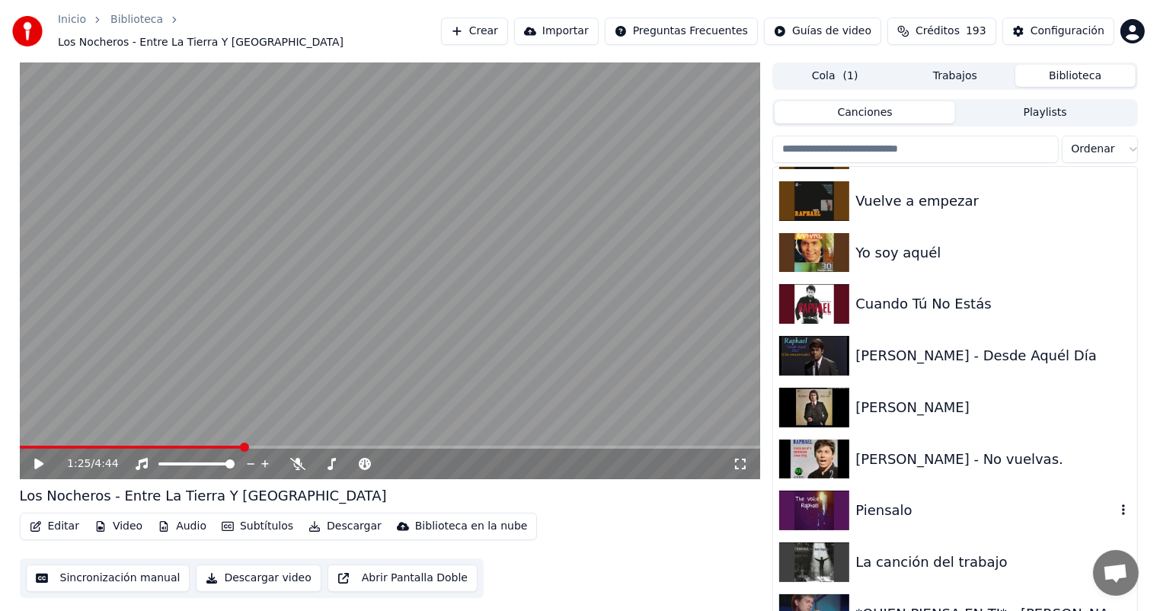
scroll to position [27032, 0]
